Goal: Complete application form

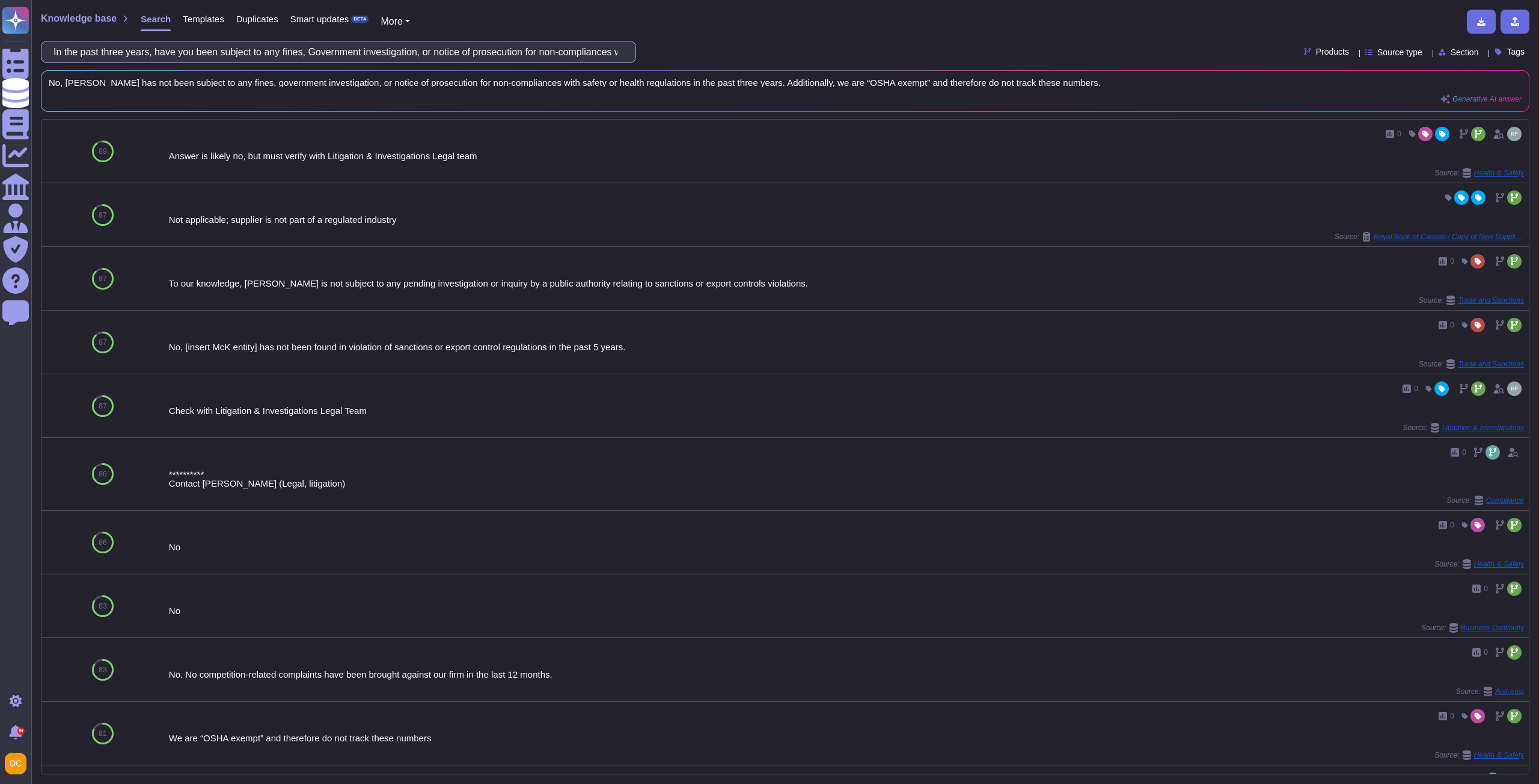
click at [213, 49] on input "In the past three years, have you been subject to any fines, Government investi…" at bounding box center [335, 51] width 576 height 21
paste input "Does your company operate a Safety Management System"
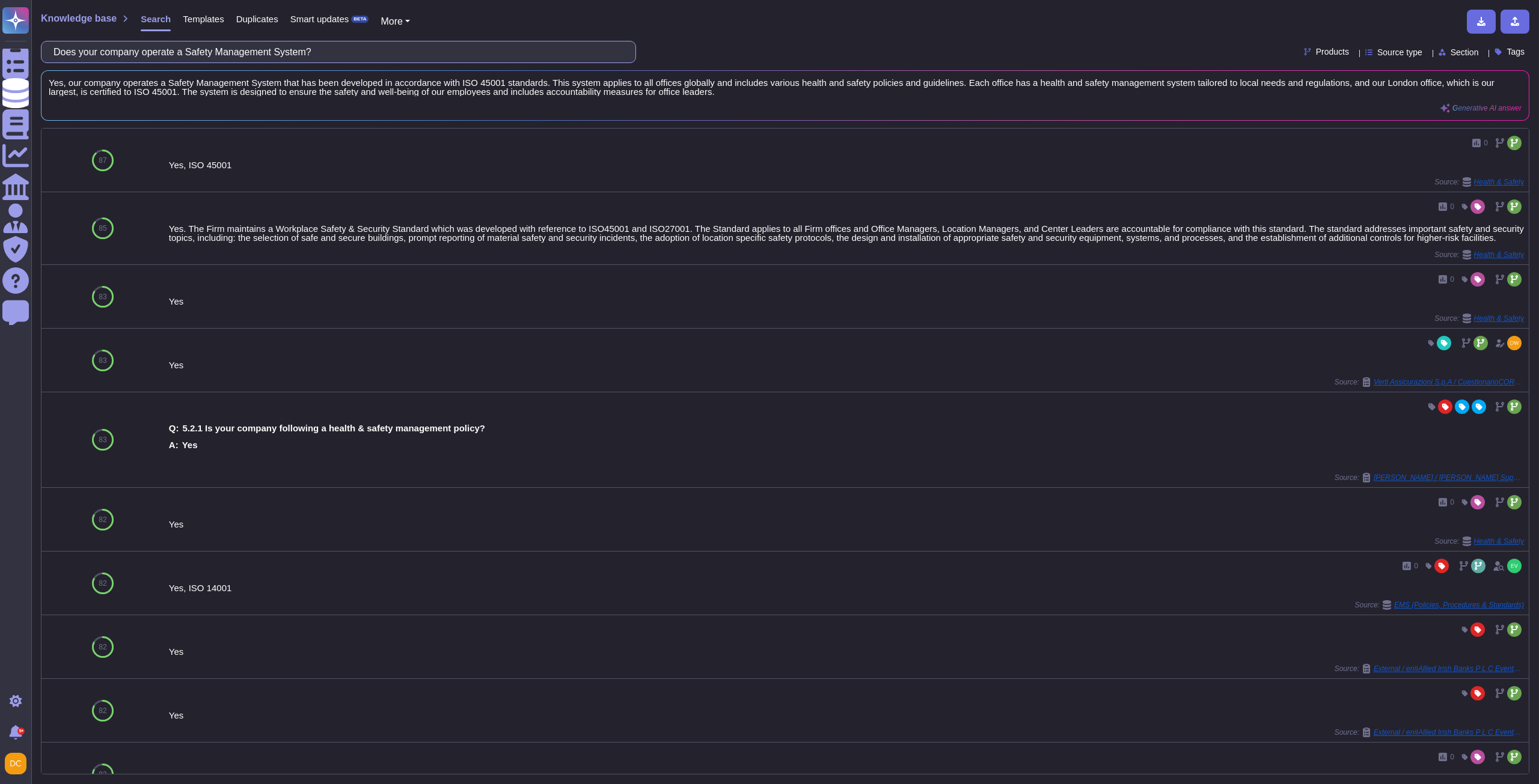
click at [243, 60] on input "Does your company operate a Safety Management System?" at bounding box center [335, 51] width 576 height 21
paste input "you utilise third parties (e.g., staffing or recruiting companies) to staff you…"
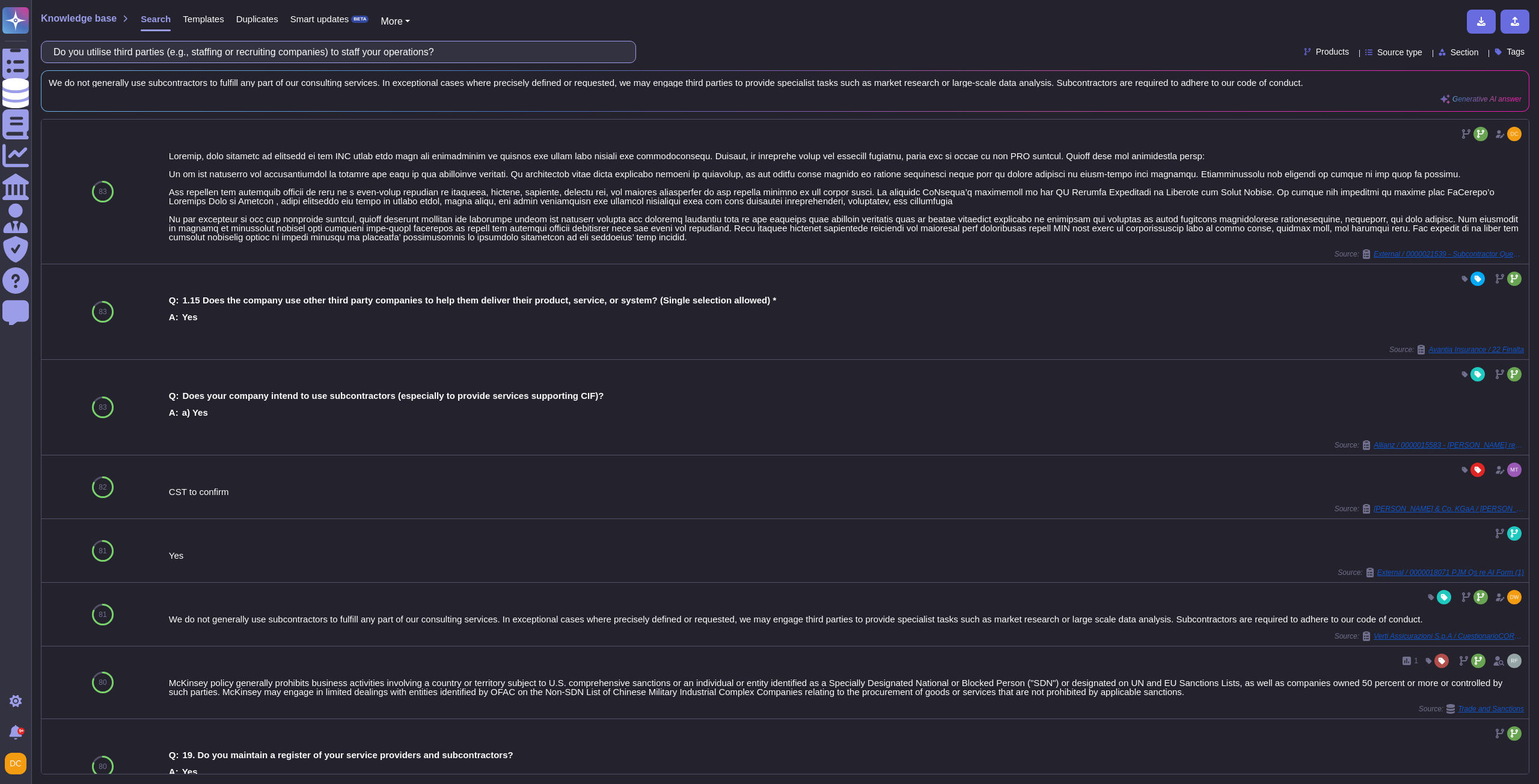
click at [298, 45] on input "Do you utilise third parties (e.g., staffing or recruiting companies) to staff …" at bounding box center [335, 51] width 576 height 21
paste input "have any programs in place for social and economic improvement? (For example: R…"
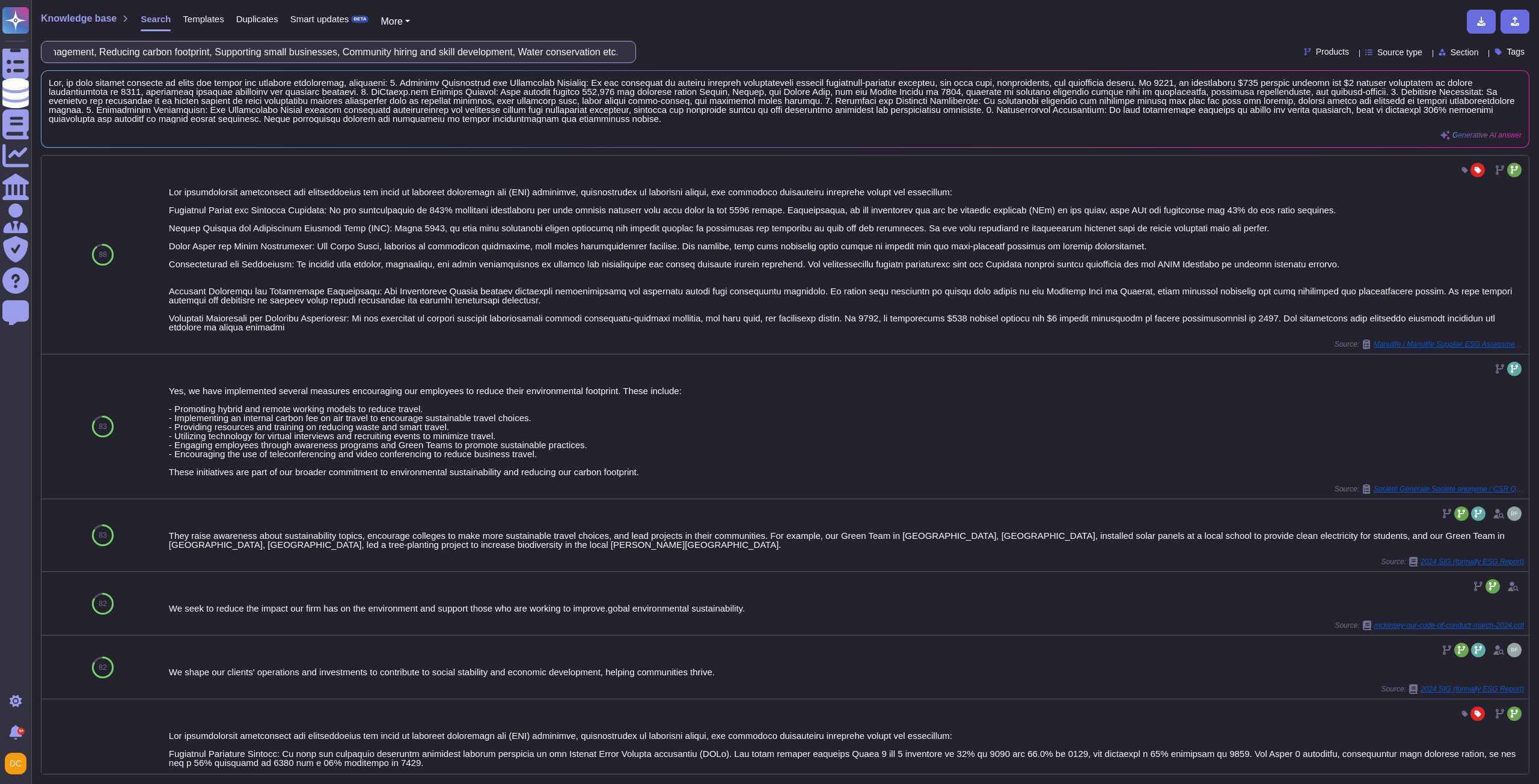
scroll to position [0, 495]
drag, startPoint x: 385, startPoint y: 48, endPoint x: 655, endPoint y: 61, distance: 270.3
click at [655, 61] on div "Do you have any programs in place for social and economic improvement? (For exa…" at bounding box center [785, 52] width 1488 height 23
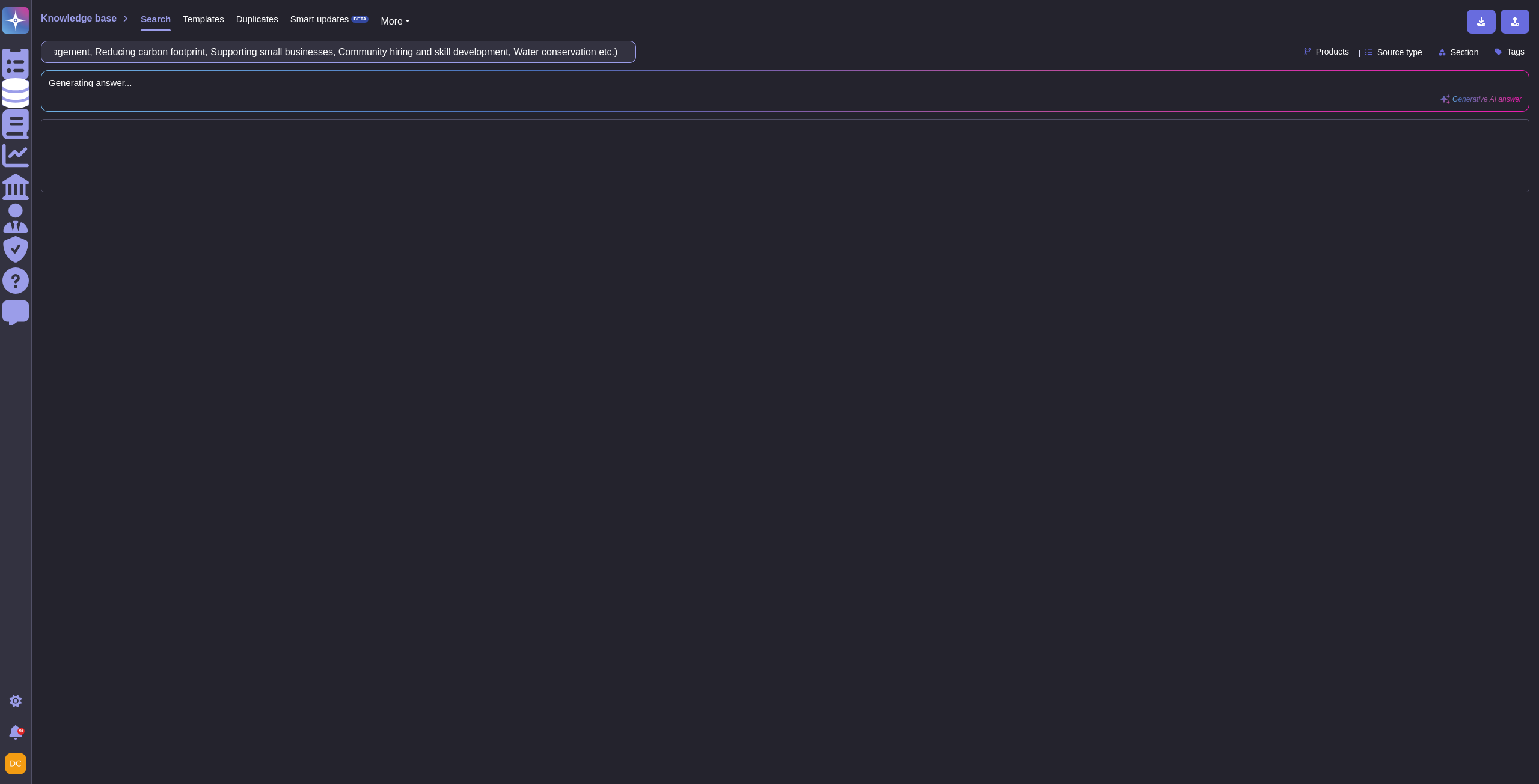
scroll to position [0, 0]
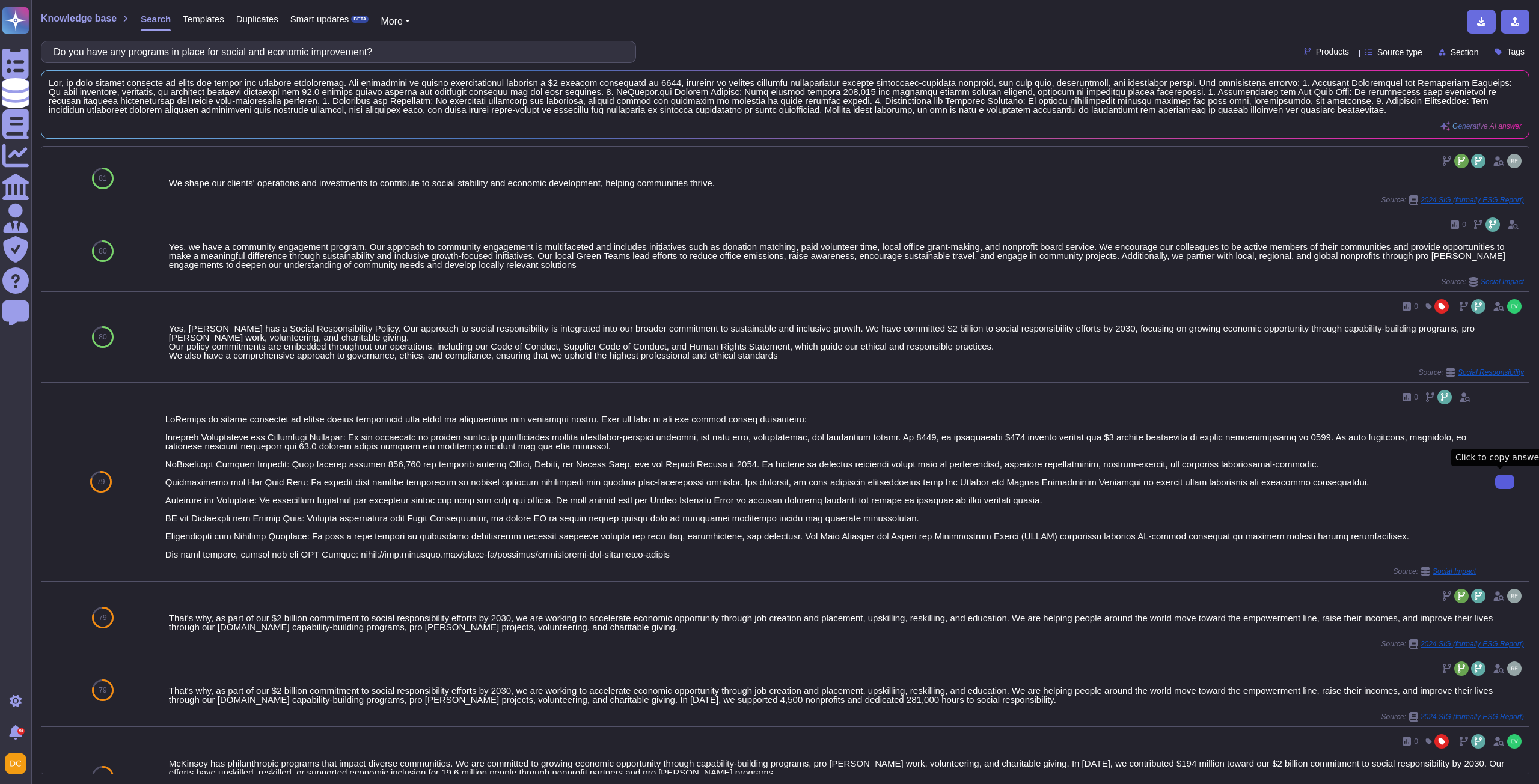
click at [1495, 476] on button at bounding box center [1504, 482] width 19 height 15
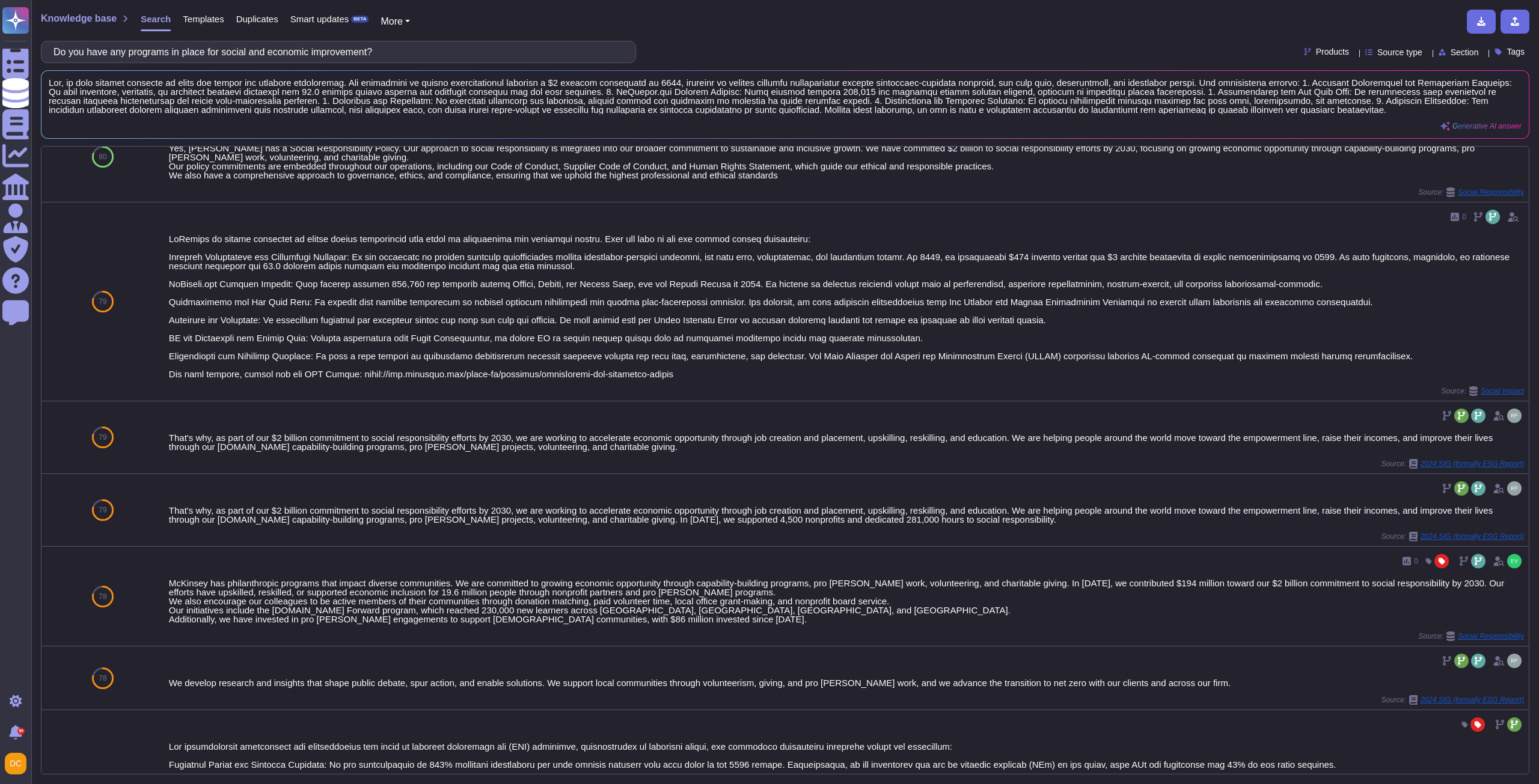
scroll to position [301, 0]
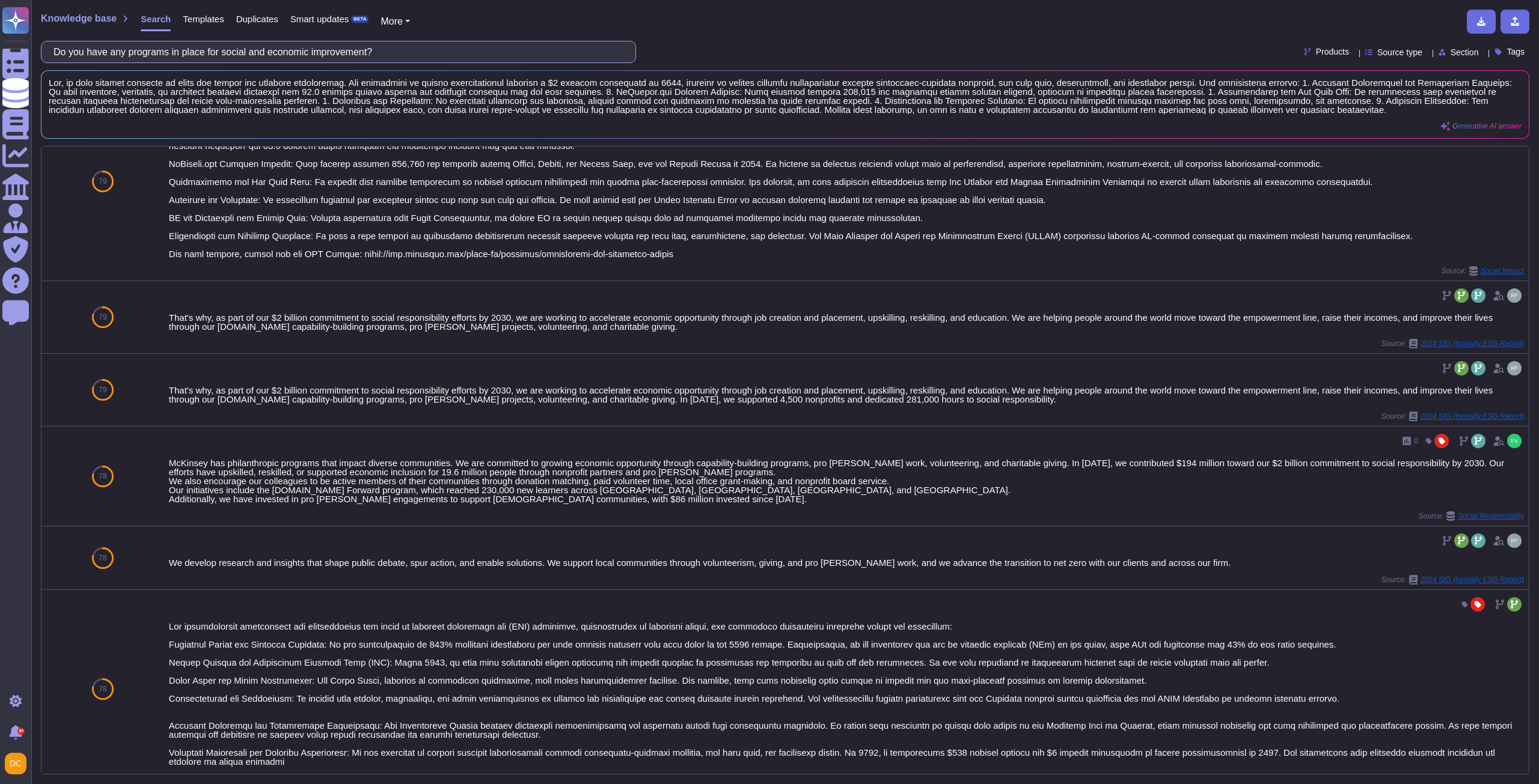
click at [259, 49] on input "Do you have any programs in place for social and economic improvement?" at bounding box center [335, 51] width 576 height 21
paste input "Reducing carbon footprint"
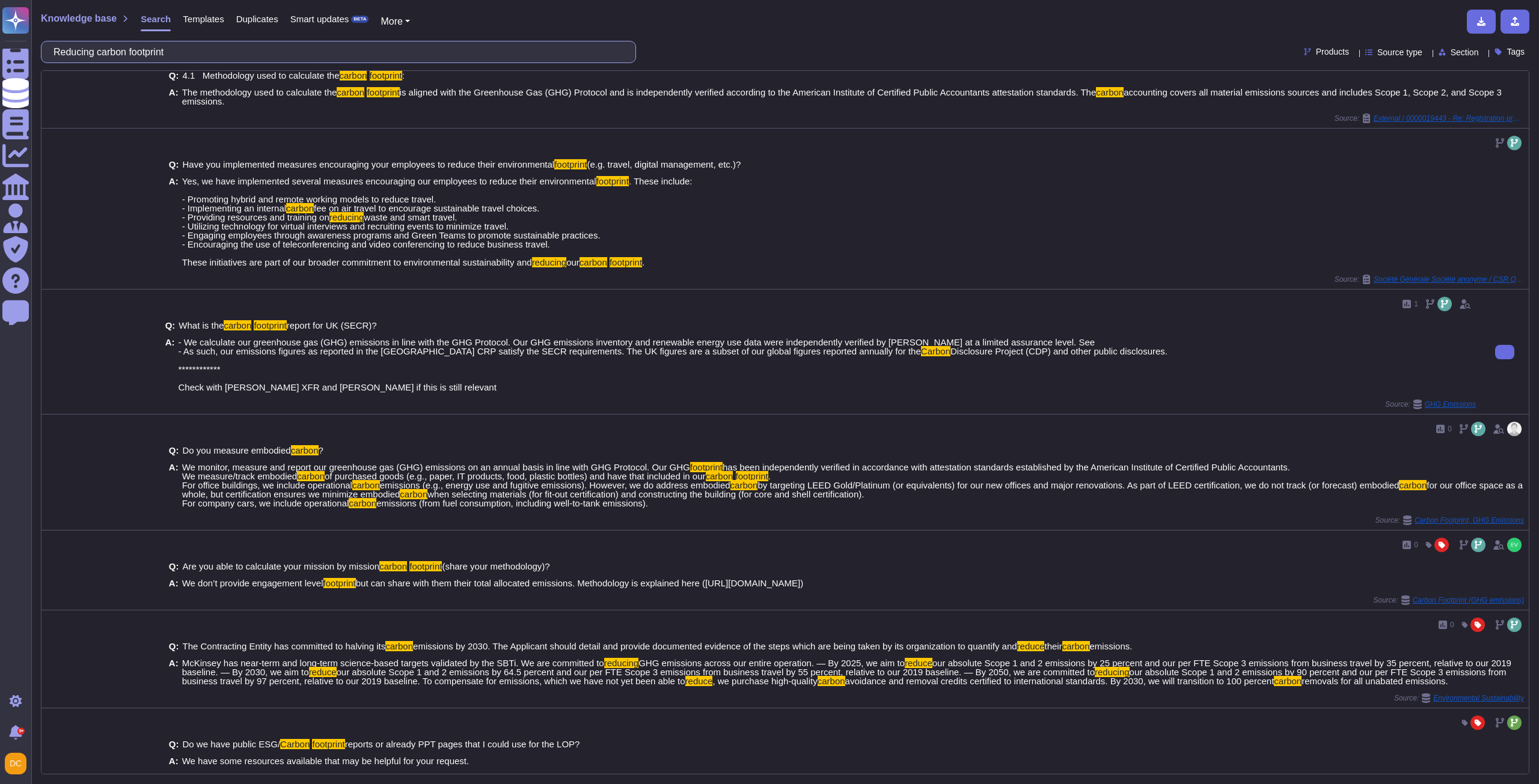
scroll to position [269, 0]
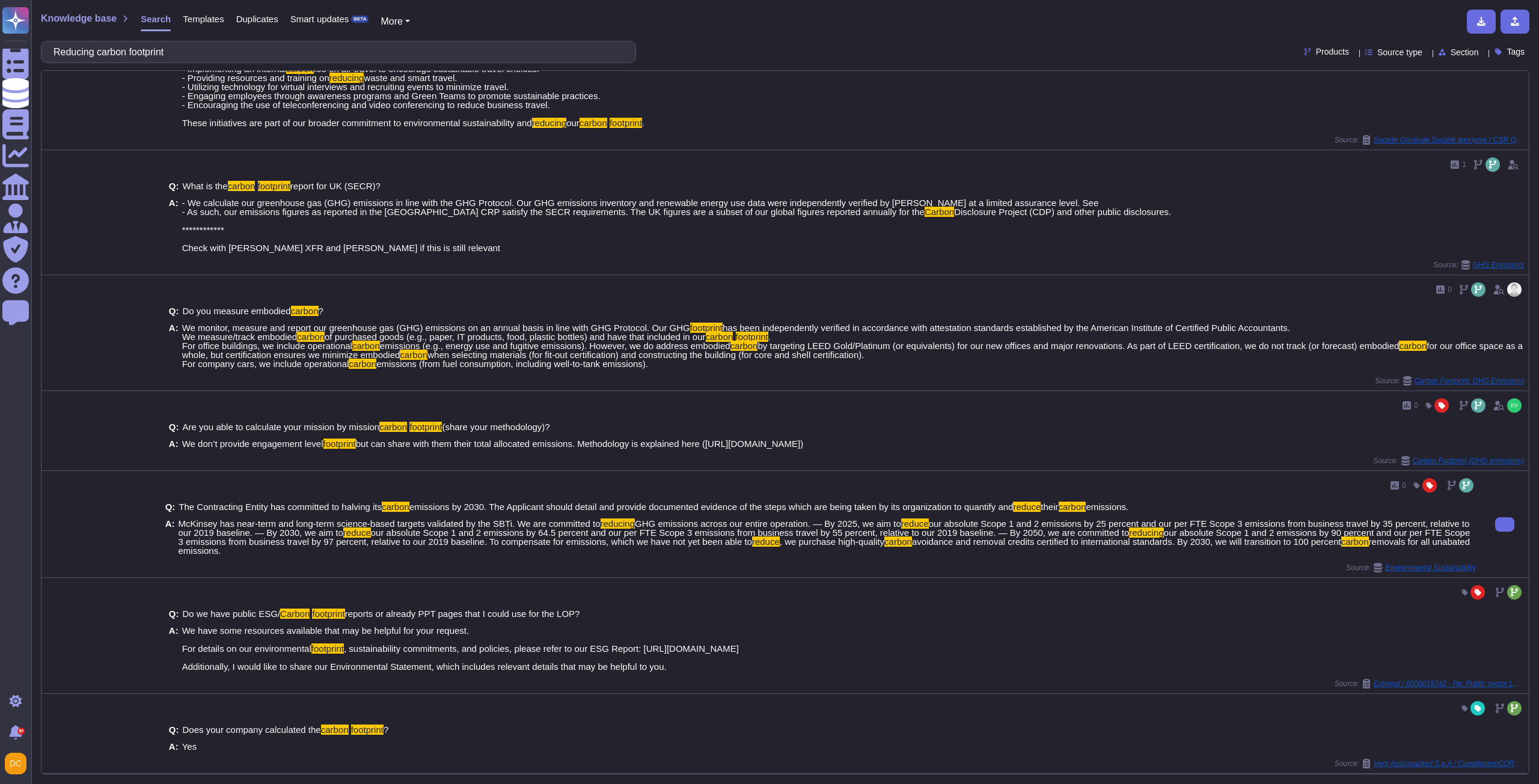
drag, startPoint x: 176, startPoint y: 522, endPoint x: 234, endPoint y: 550, distance: 64.4
click at [234, 550] on span "McKinsey has near-term and long-term science-based targets validated by the SBT…" at bounding box center [827, 537] width 1297 height 36
copy span "McKinsey has near-term and long-term science-based targets validated by the SBT…"
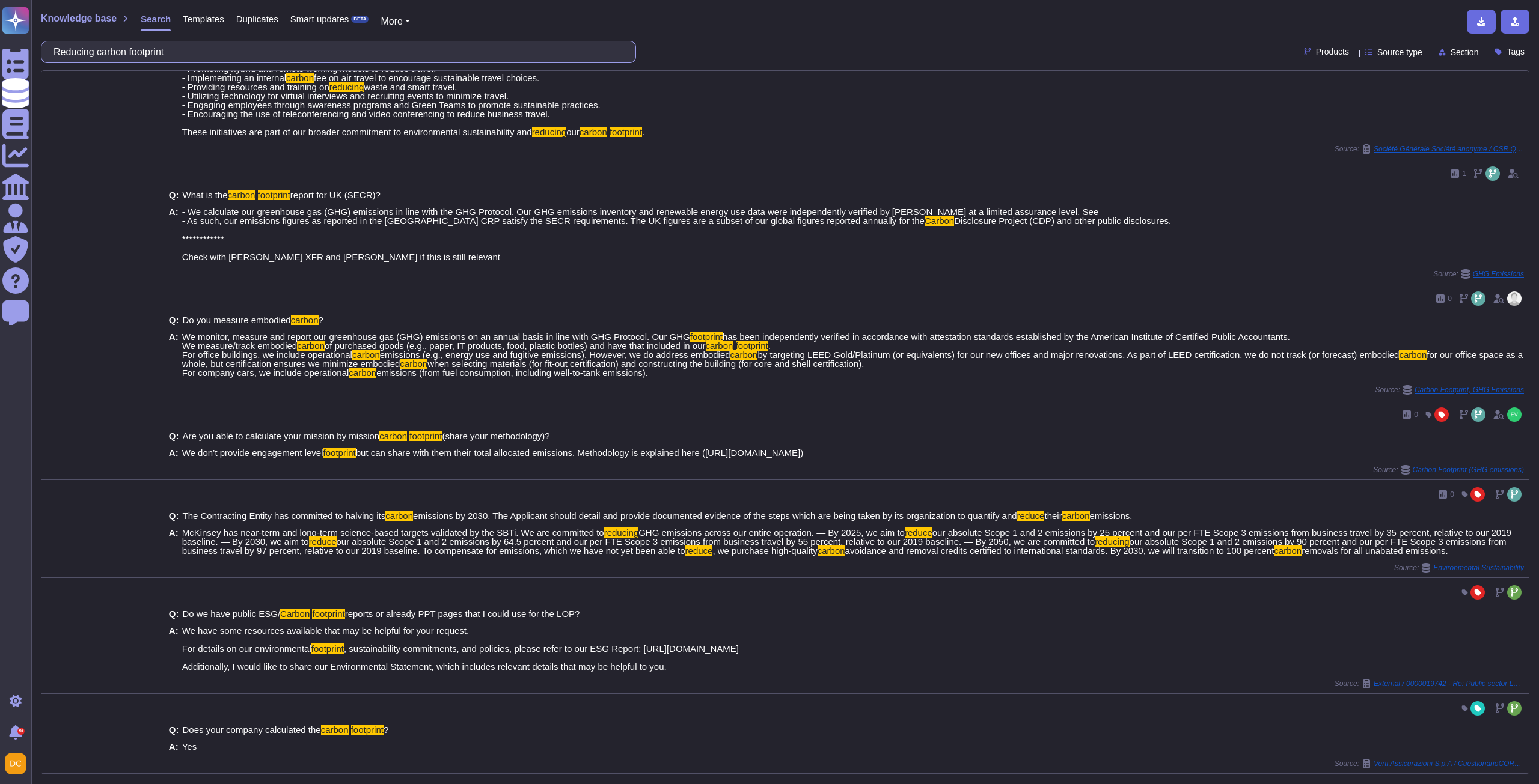
click at [180, 44] on input "Reducing carbon footprint" at bounding box center [335, 51] width 576 height 21
paste input "Have your labor and employment practices been audited within the last 5 years b…"
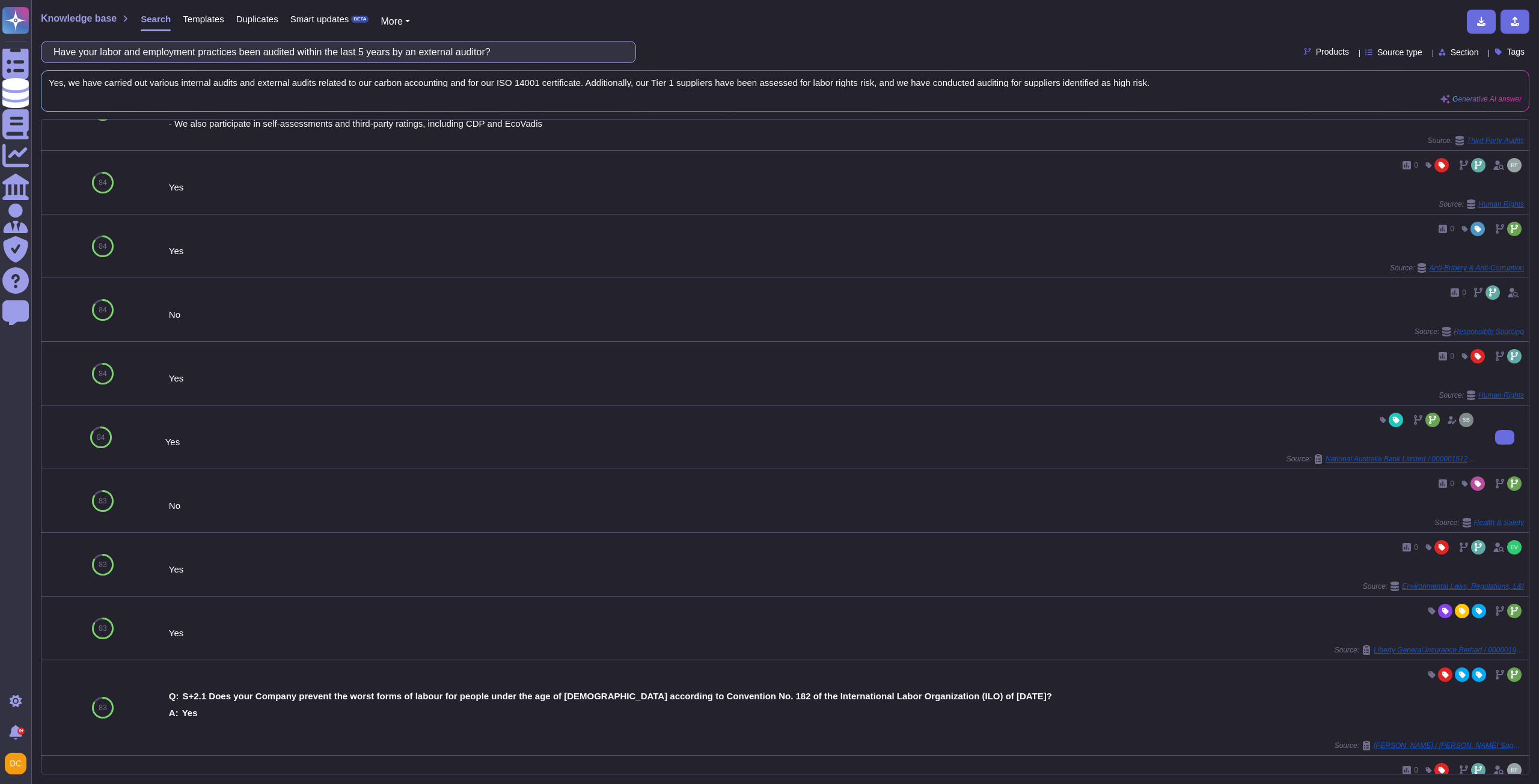
scroll to position [0, 0]
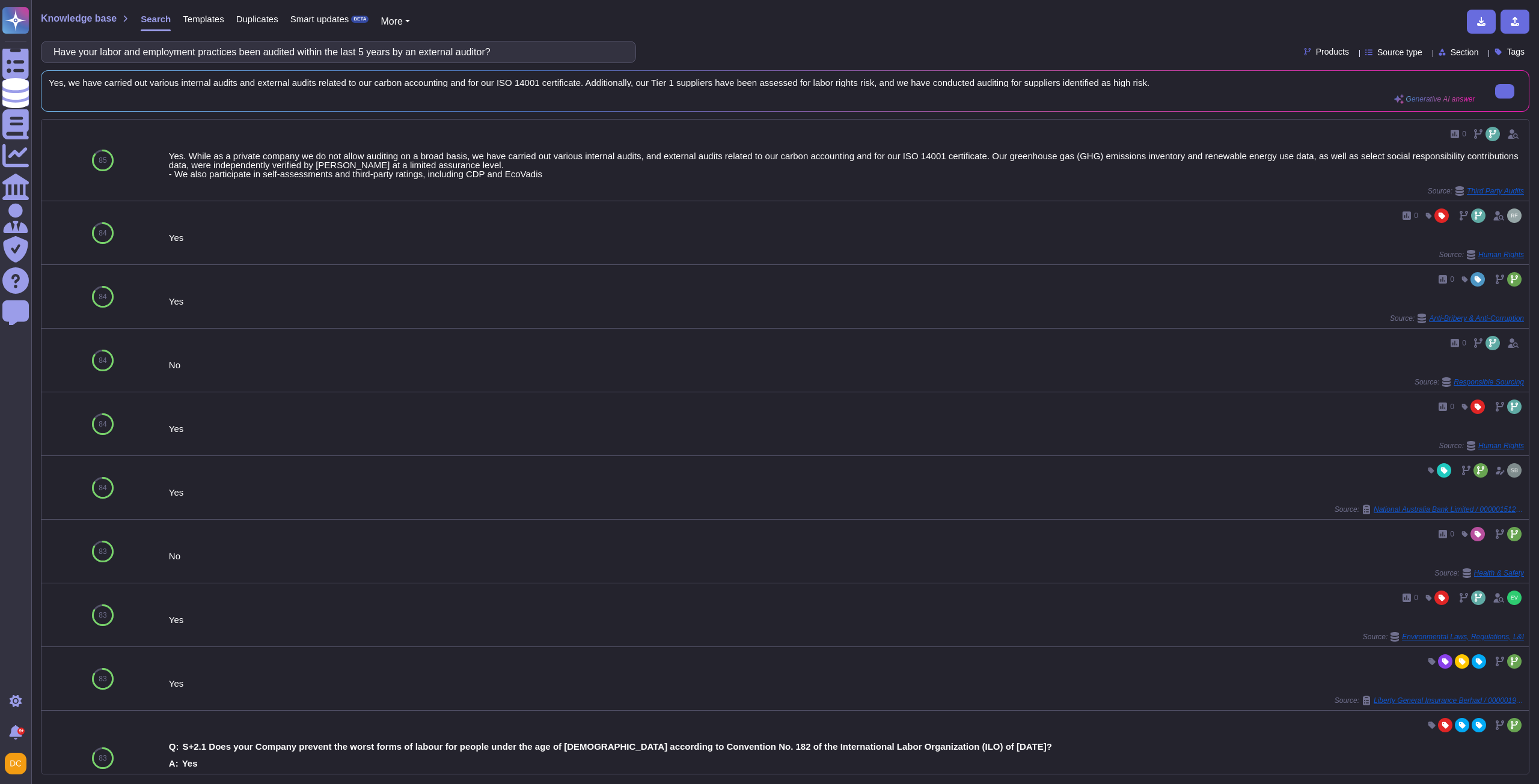
type input "Have your labor and employment practices been audited within the last 5 years b…"
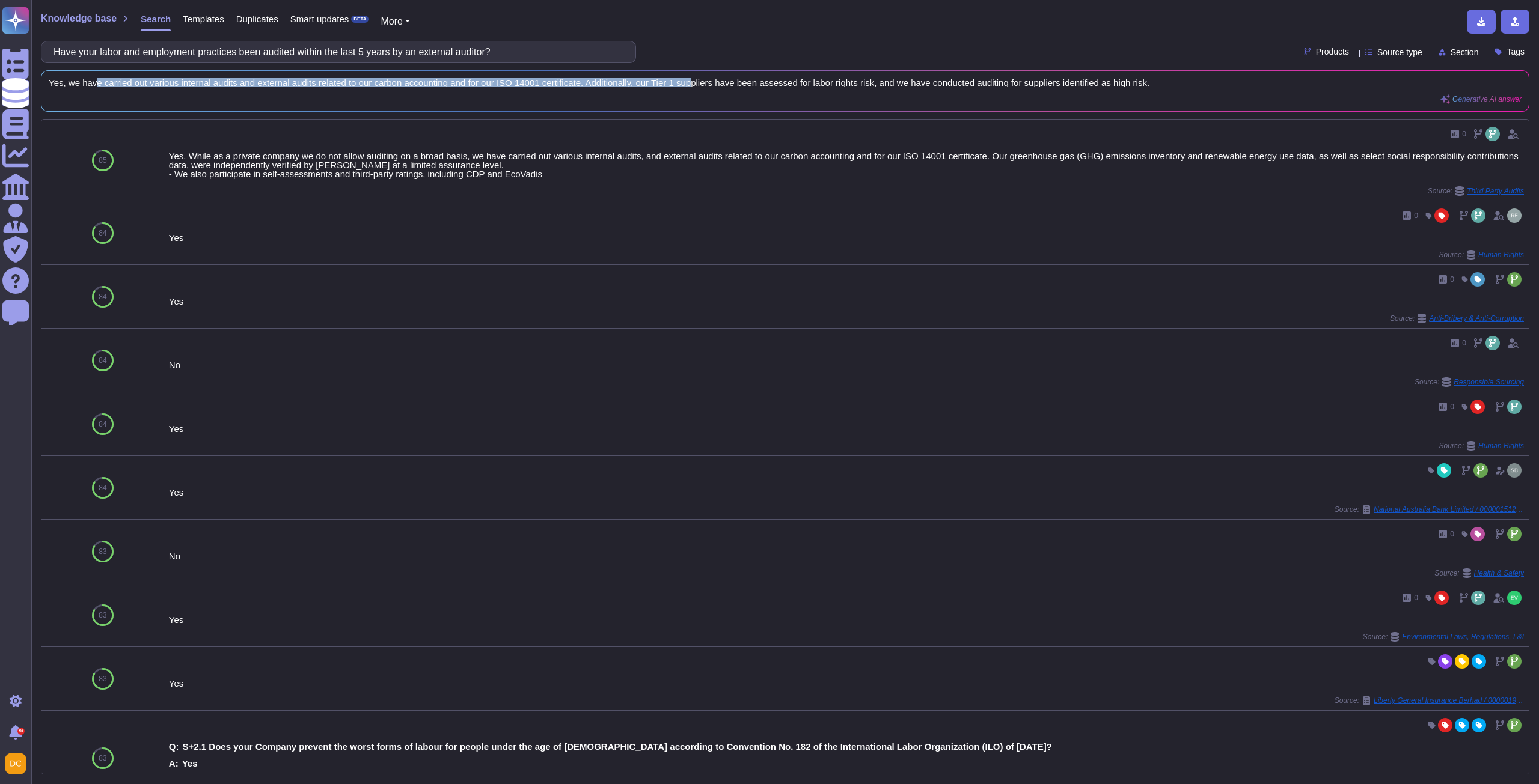
drag, startPoint x: 94, startPoint y: 85, endPoint x: 776, endPoint y: 61, distance: 682.4
click at [759, 64] on div "Knowledge base Search Templates Duplicates Smart updates BETA More Have your la…" at bounding box center [784, 392] width 1507 height 784
